Goal: Ask a question

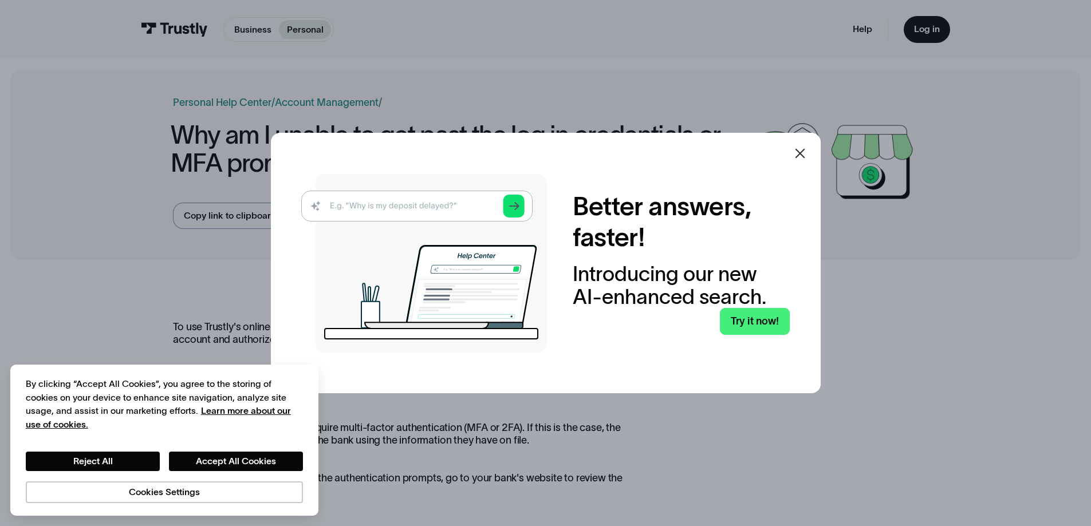
click at [805, 155] on icon at bounding box center [800, 153] width 10 height 10
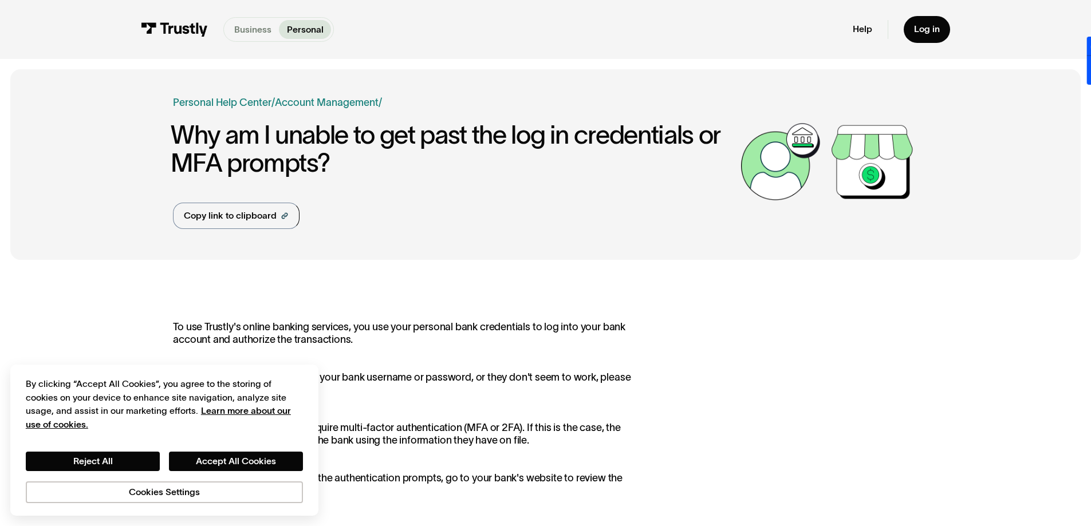
click at [254, 25] on p "Business" at bounding box center [252, 30] width 37 height 14
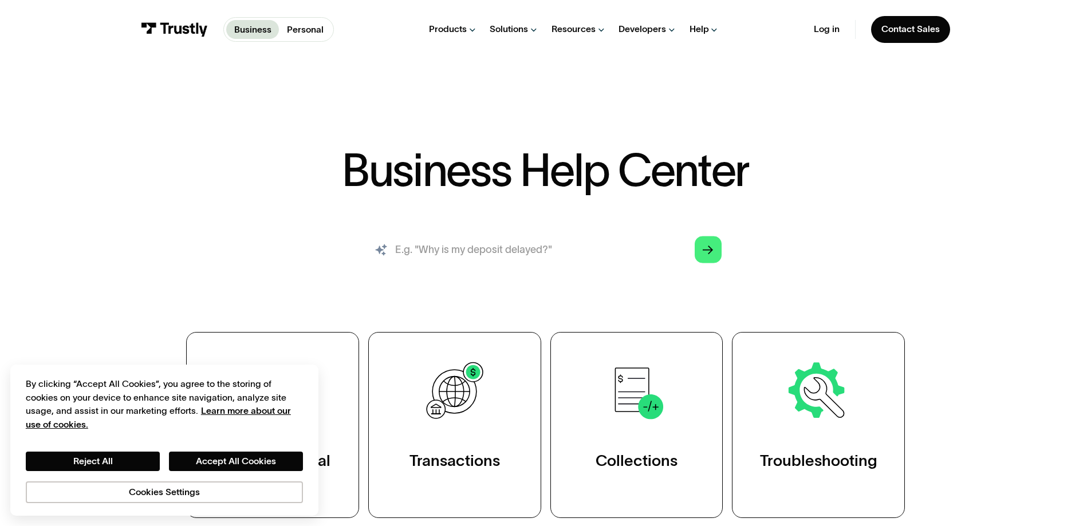
click at [440, 256] on input "search" at bounding box center [545, 249] width 372 height 41
type input "MFA"
click at [706, 250] on icon "Arrow Right" at bounding box center [708, 250] width 10 height 11
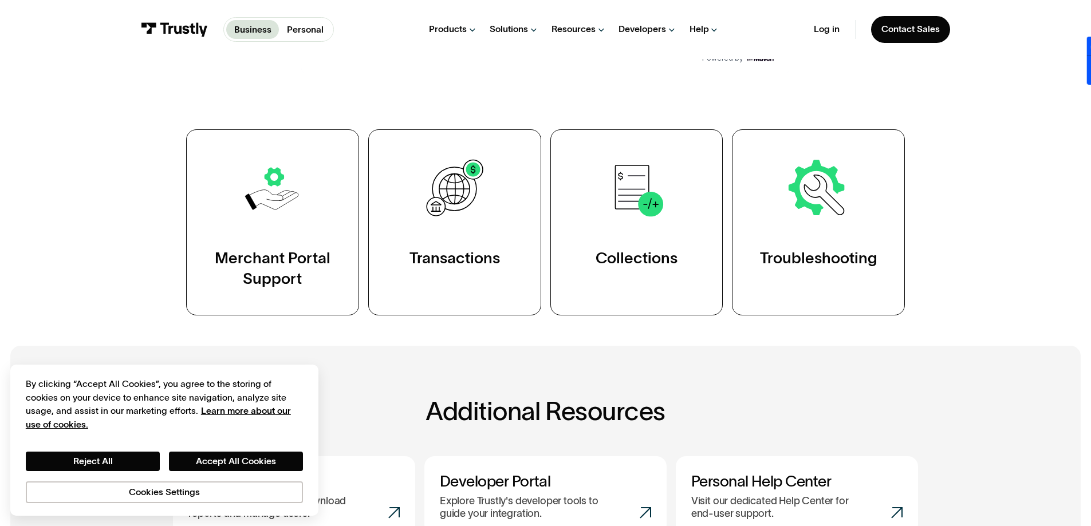
scroll to position [172, 0]
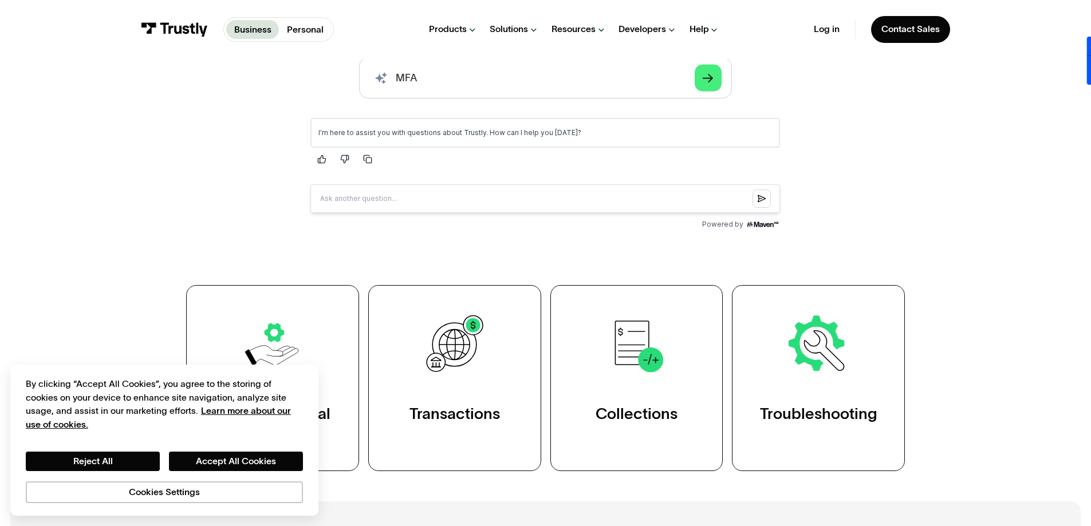
click at [327, 201] on input "Question box" at bounding box center [545, 198] width 470 height 29
type input "do you use multi factor authentcation"
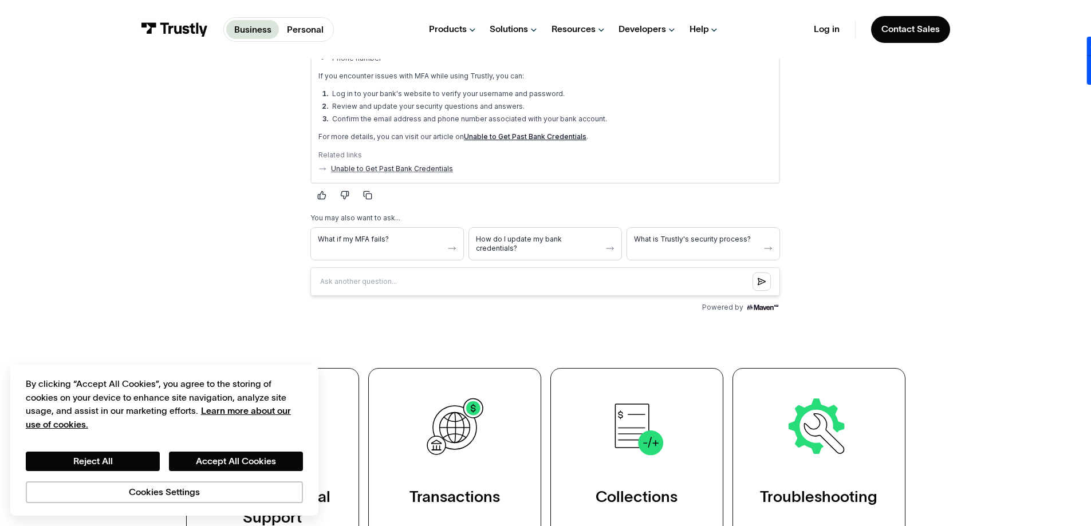
scroll to position [401, 0]
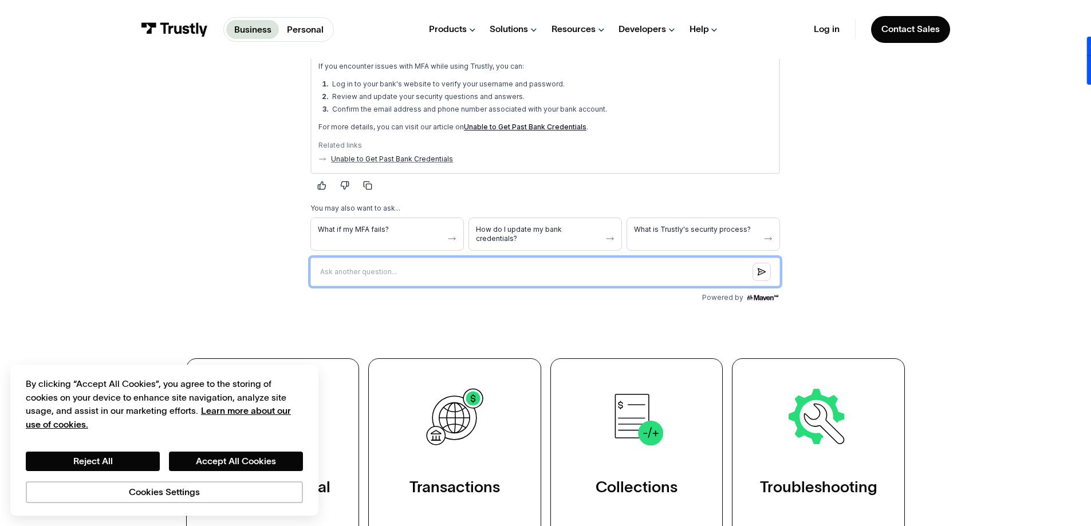
click at [369, 263] on input "Question box" at bounding box center [545, 272] width 470 height 29
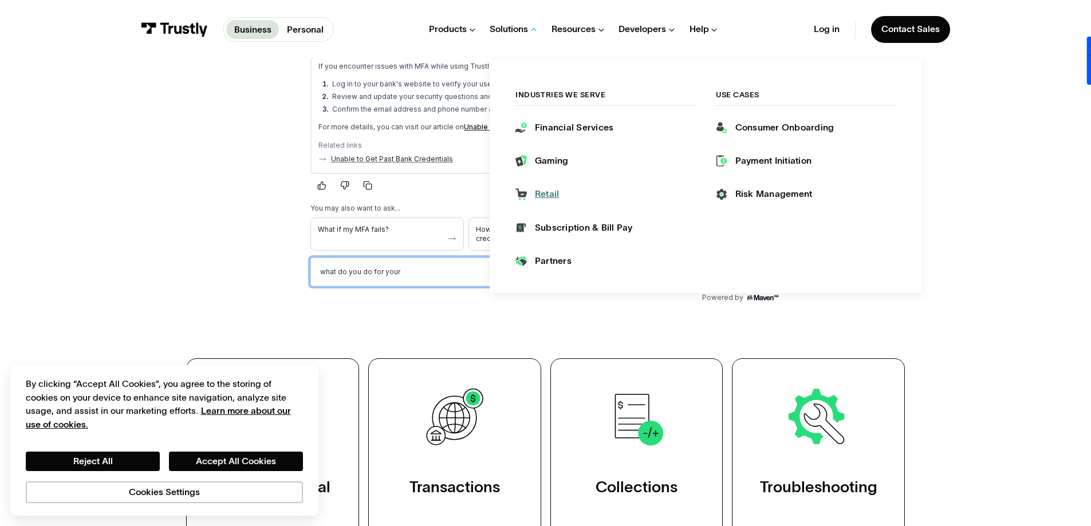
type input "what do you do for your"
click at [548, 192] on div "Retail" at bounding box center [547, 194] width 25 height 13
